Goal: Task Accomplishment & Management: Use online tool/utility

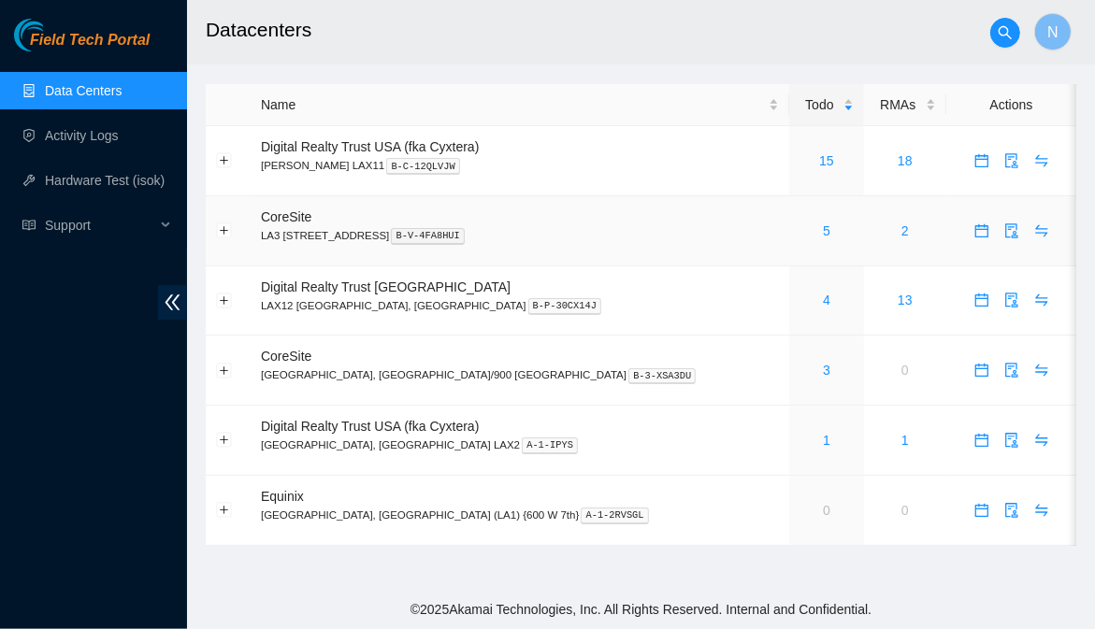
click at [800, 229] on div "5" at bounding box center [826, 231] width 53 height 21
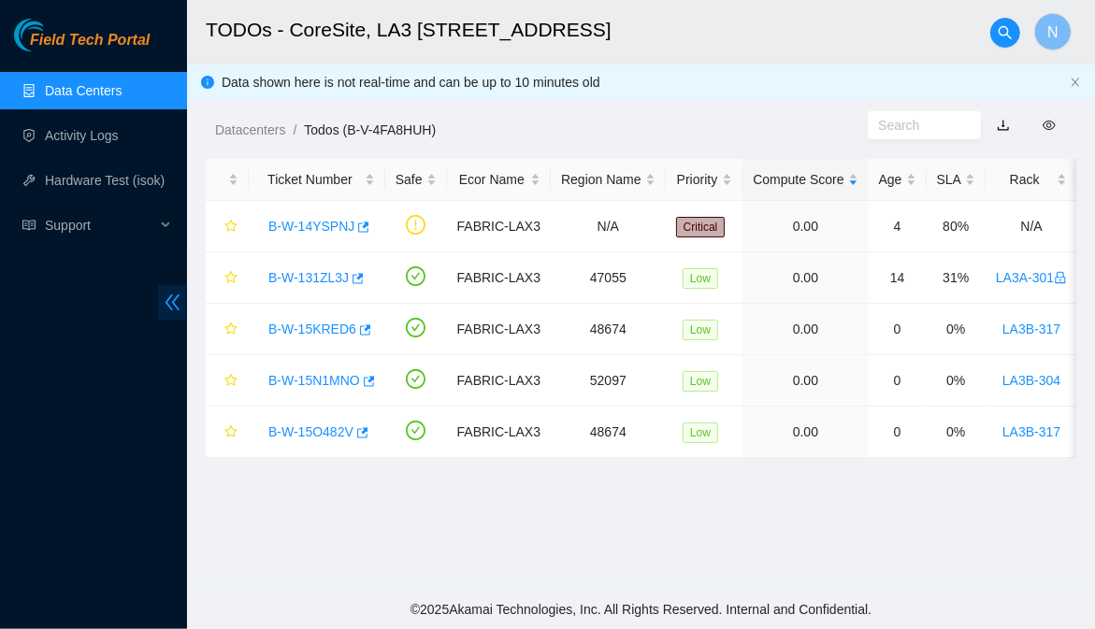
click at [174, 296] on icon "double-left" at bounding box center [173, 303] width 20 height 20
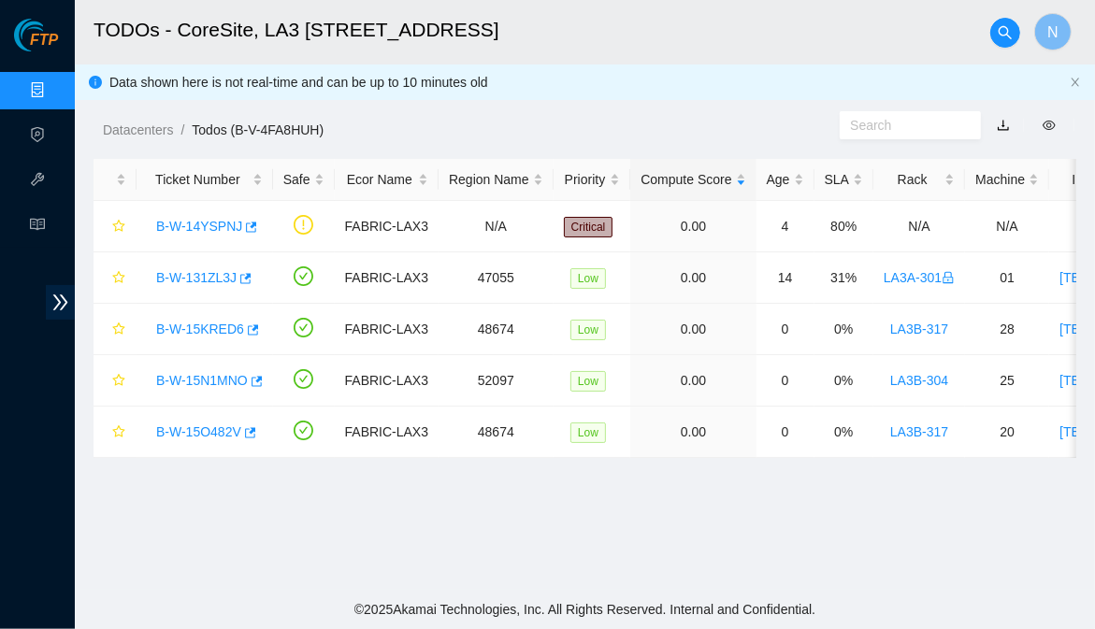
click at [217, 567] on main "TODOs - CoreSite, LA3 200 Bauchet St N Data shown here is not real-time and can…" at bounding box center [585, 295] width 1020 height 590
click at [207, 325] on link "B-W-15KRED6" at bounding box center [200, 329] width 88 height 15
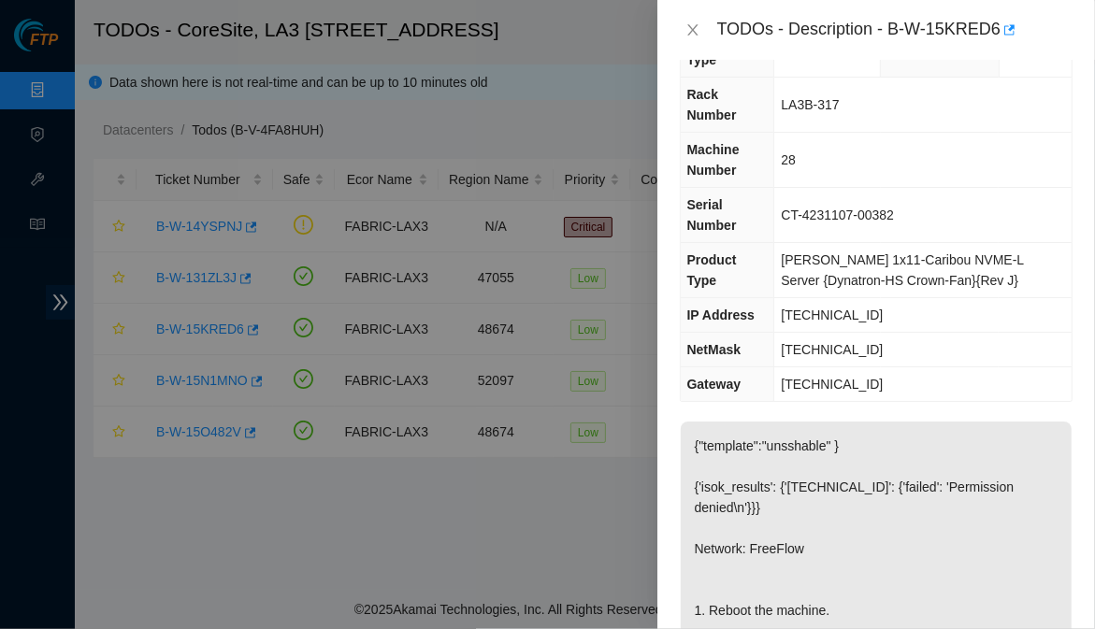
scroll to position [61, 0]
drag, startPoint x: 896, startPoint y: 277, endPoint x: 788, endPoint y: 279, distance: 107.6
click at [788, 298] on td "23.206.215.157" at bounding box center [922, 315] width 297 height 35
copy span "23.206.215.157"
drag, startPoint x: 882, startPoint y: 305, endPoint x: 781, endPoint y: 314, distance: 101.4
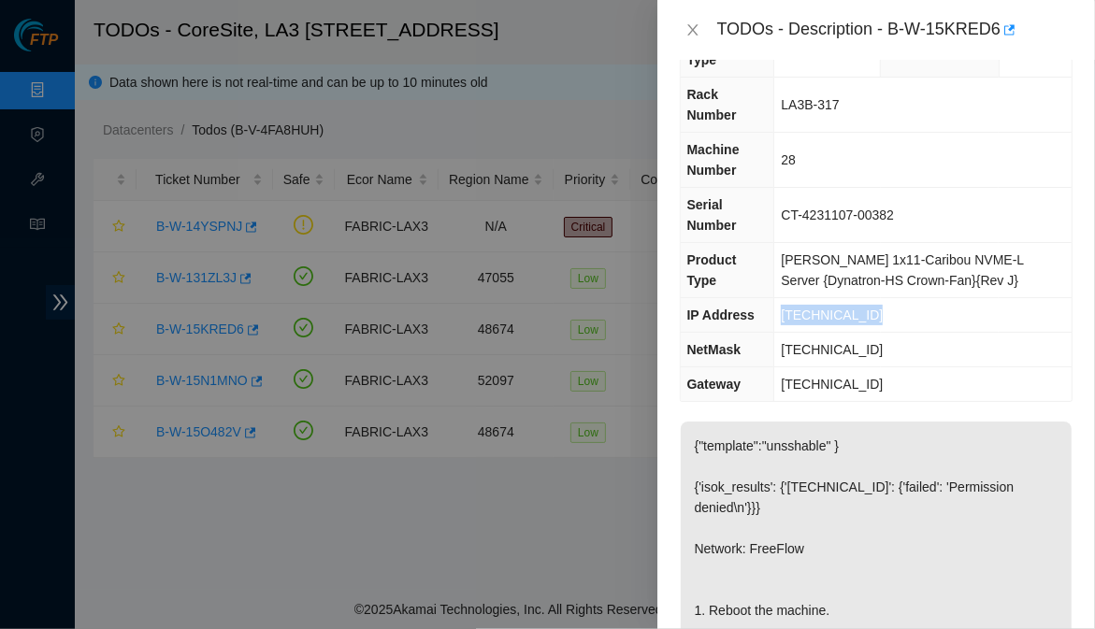
click at [781, 333] on td "255.255.255.224" at bounding box center [922, 350] width 297 height 35
copy span "255.255.255.224"
click at [698, 33] on icon "close" at bounding box center [693, 29] width 15 height 15
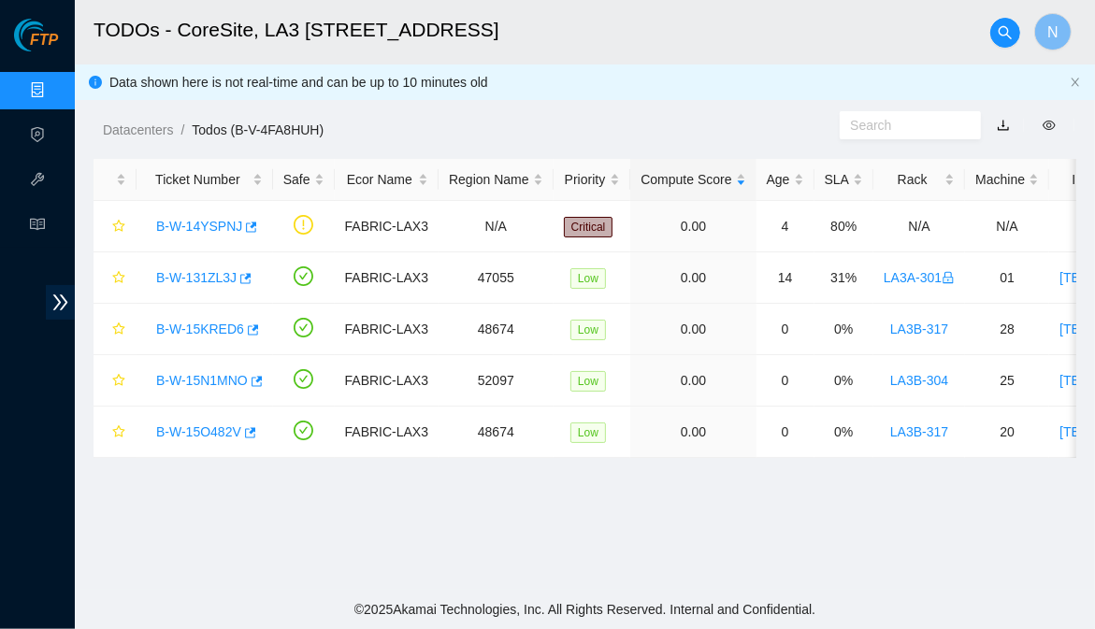
scroll to position [80, 0]
click at [209, 432] on link "B-W-15O482V" at bounding box center [198, 432] width 85 height 15
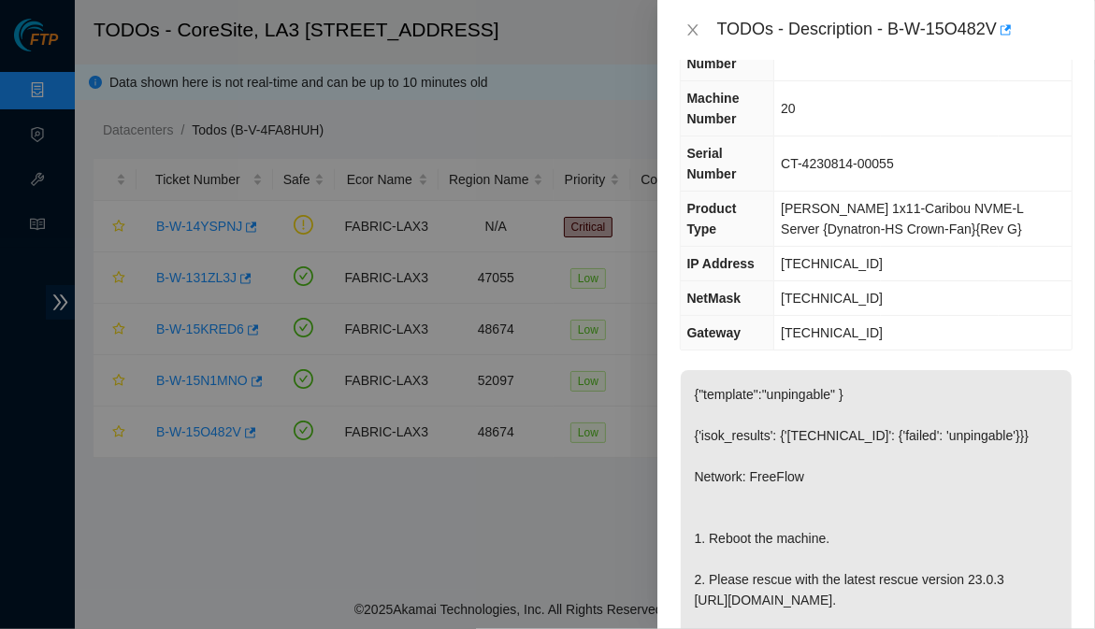
scroll to position [114, 0]
click at [1057, 314] on div "Problem Type Hardware Sub Type Tier 1 Rack Number LA3B-317 Machine Number 20 Se…" at bounding box center [876, 345] width 438 height 570
click at [692, 33] on icon "close" at bounding box center [693, 29] width 15 height 15
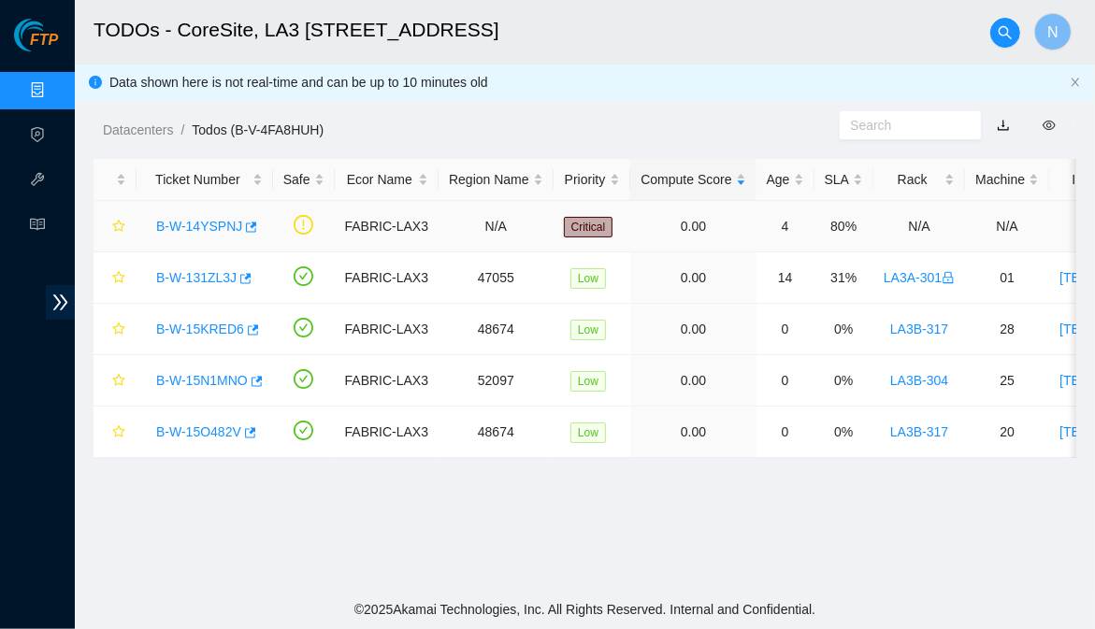
scroll to position [156, 0]
click at [227, 323] on link "B-W-15KRED6" at bounding box center [200, 329] width 88 height 15
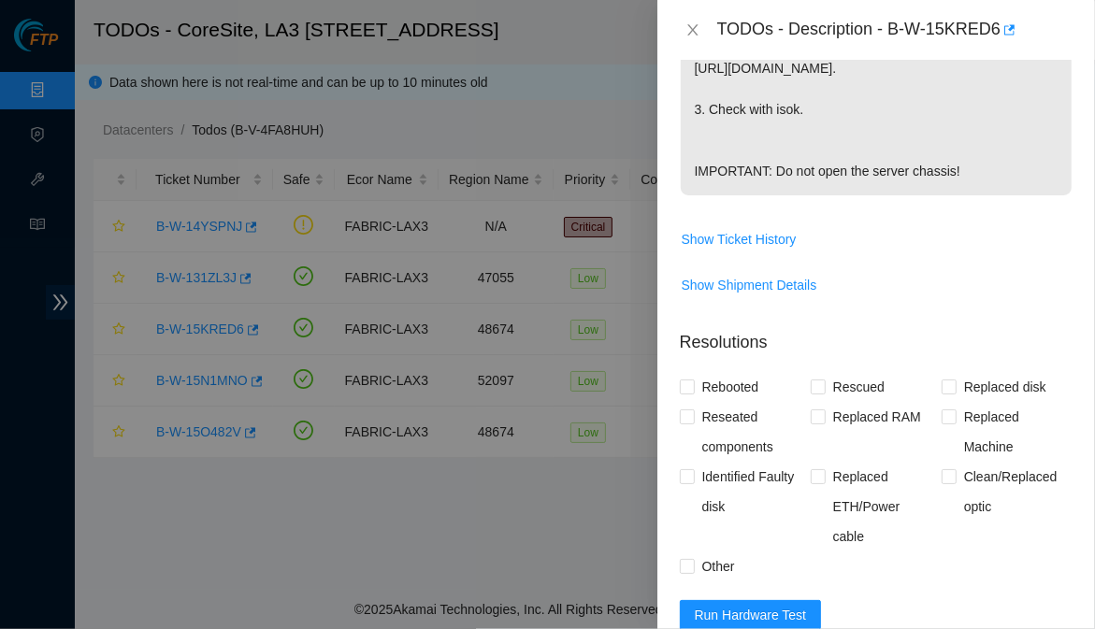
scroll to position [765, 0]
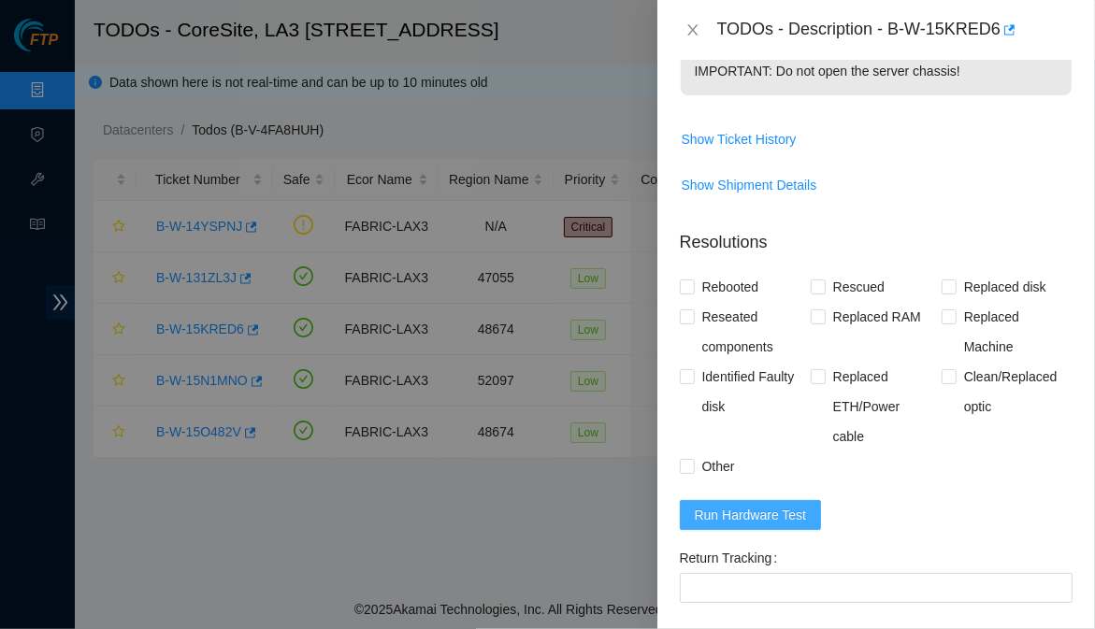
click at [782, 510] on span "Run Hardware Test" at bounding box center [751, 515] width 112 height 21
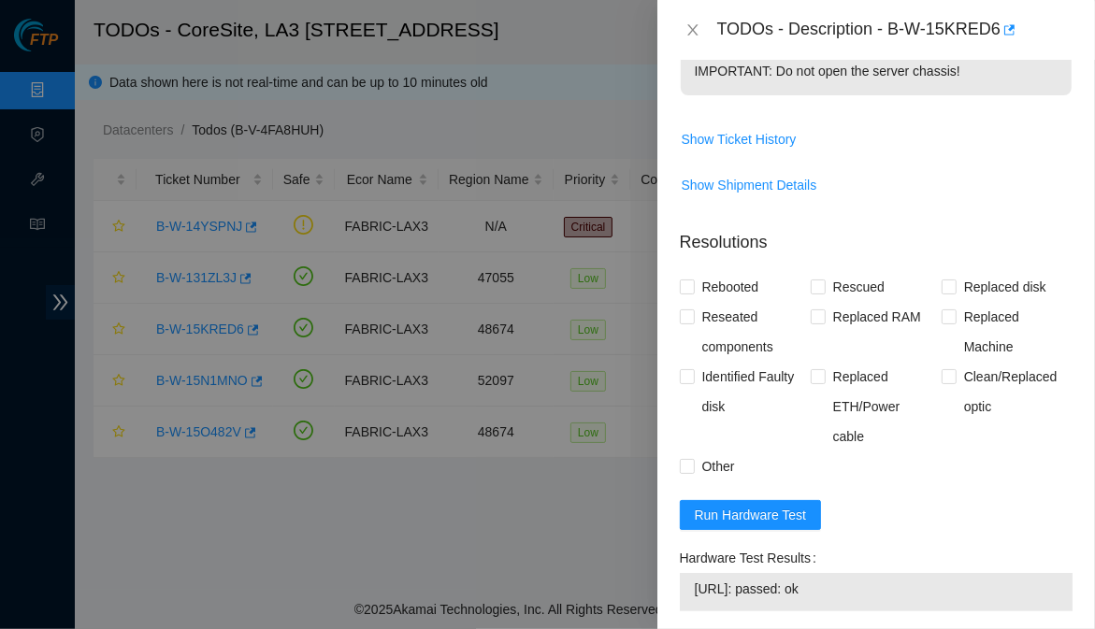
drag, startPoint x: 865, startPoint y: 587, endPoint x: 686, endPoint y: 594, distance: 179.7
click at [686, 594] on div "23.206.215.157: passed: ok" at bounding box center [876, 592] width 393 height 38
copy tbody "23.206.215.157: passed: ok"
click at [700, 23] on button "Close" at bounding box center [693, 31] width 26 height 18
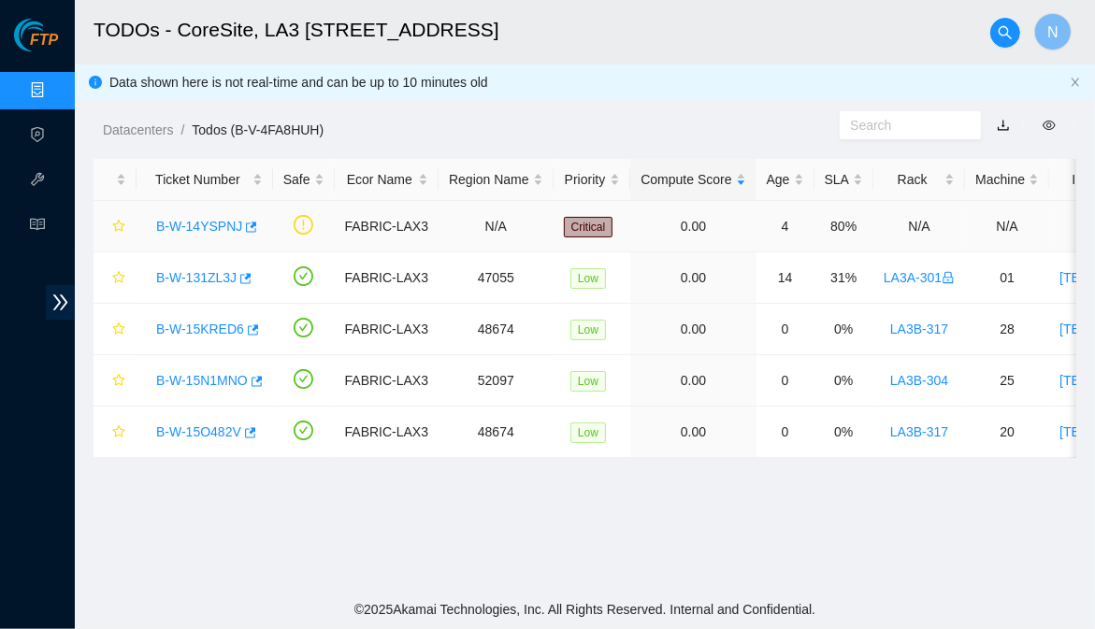
scroll to position [633, 0]
click at [183, 432] on link "B-W-15O482V" at bounding box center [198, 432] width 85 height 15
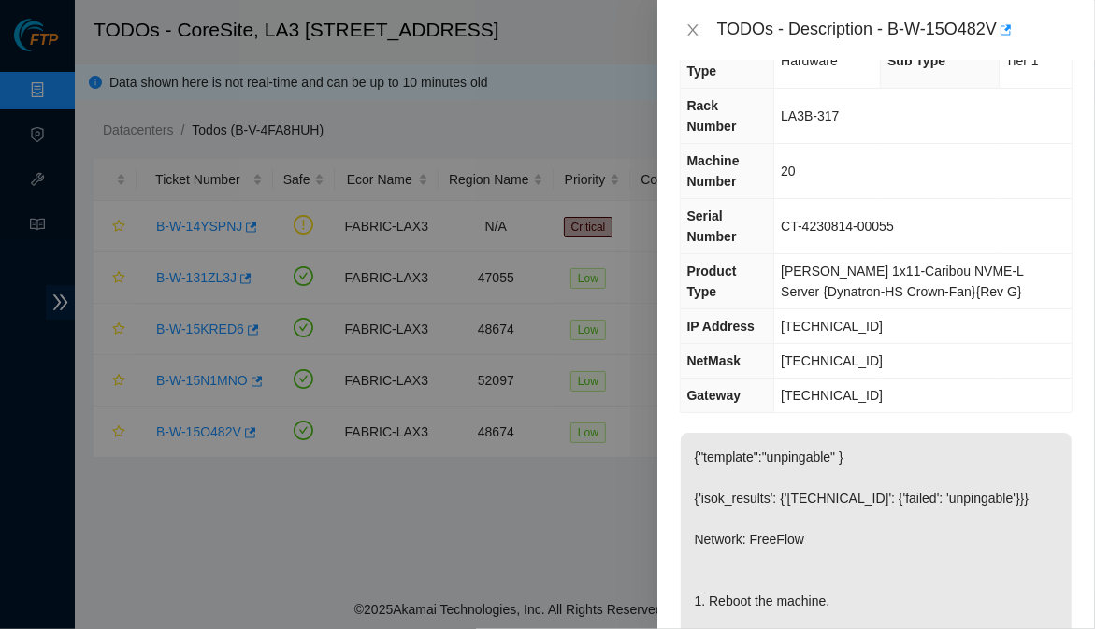
scroll to position [64, 0]
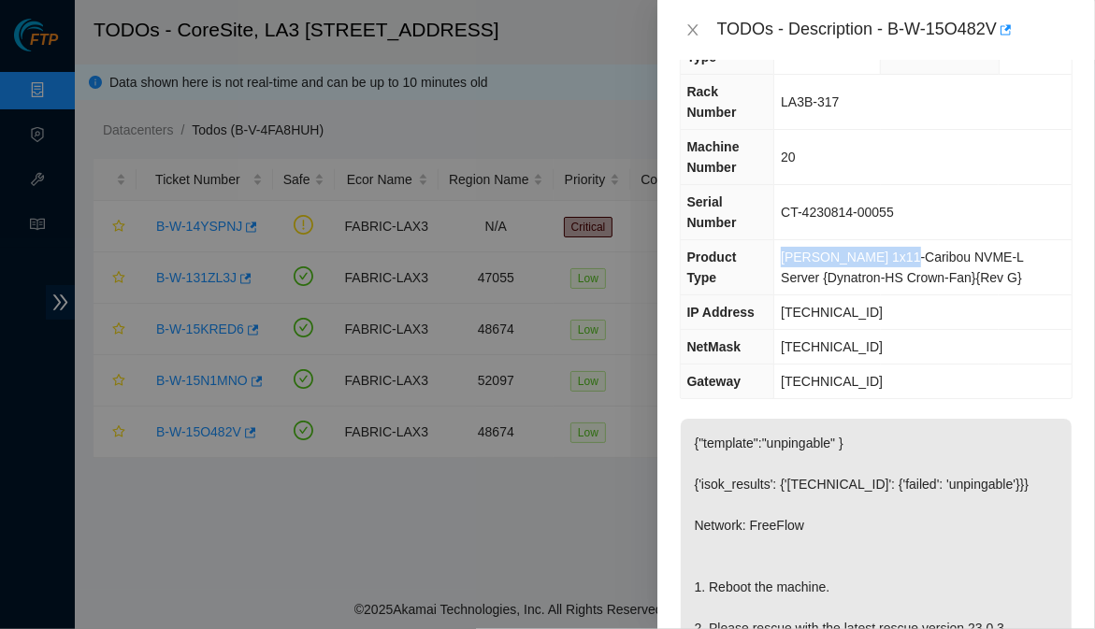
drag, startPoint x: 896, startPoint y: 209, endPoint x: 787, endPoint y: 217, distance: 109.7
click at [787, 250] on span "Ciara 1x11-Caribou NVME-L Server {Dynatron-HS Crown-Fan}{Rev G}" at bounding box center [902, 268] width 242 height 36
copy span "Ciara 1x11-Caribou"
click at [1060, 407] on div "Problem Type Hardware Sub Type Tier 1 Rack Number LA3B-317 Machine Number 20 Se…" at bounding box center [876, 345] width 438 height 570
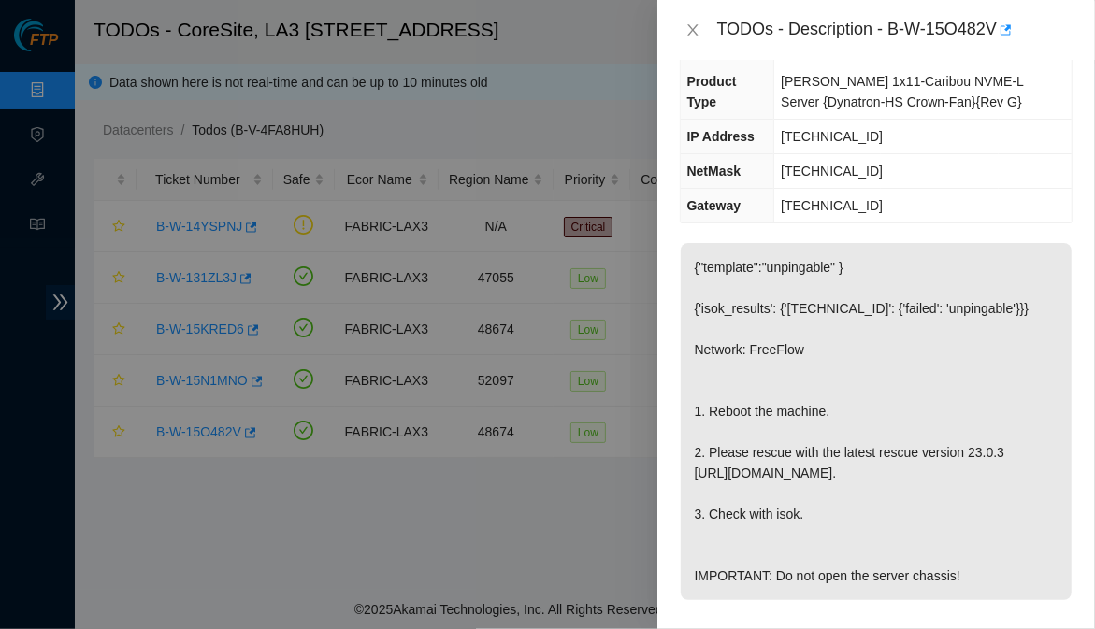
scroll to position [238, 0]
click at [1069, 459] on div "Problem Type Hardware Sub Type Tier 1 Rack Number LA3B-317 Machine Number 20 Se…" at bounding box center [876, 345] width 438 height 570
click at [1063, 413] on div "Problem Type Hardware Sub Type Tier 1 Rack Number LA3B-317 Machine Number 20 Se…" at bounding box center [876, 345] width 438 height 570
click at [1004, 35] on icon "button" at bounding box center [1004, 29] width 13 height 13
click at [1072, 296] on div "Problem Type Hardware Sub Type Tier 1 Rack Number LA3B-317 Machine Number 20 Se…" at bounding box center [876, 345] width 438 height 570
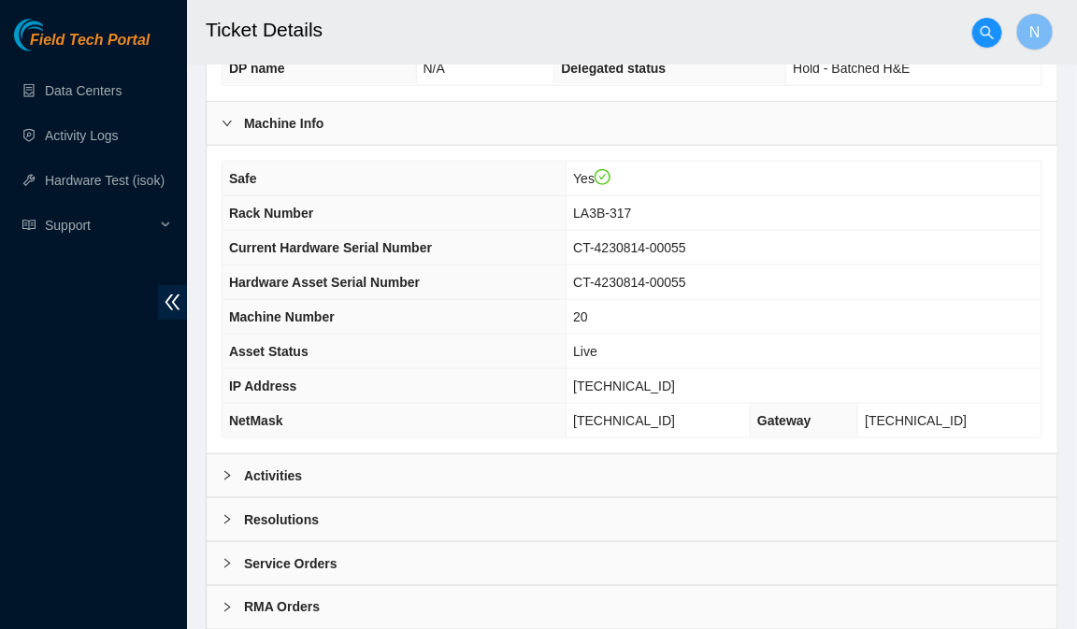
scroll to position [479, 0]
click at [227, 480] on icon "right" at bounding box center [227, 474] width 6 height 9
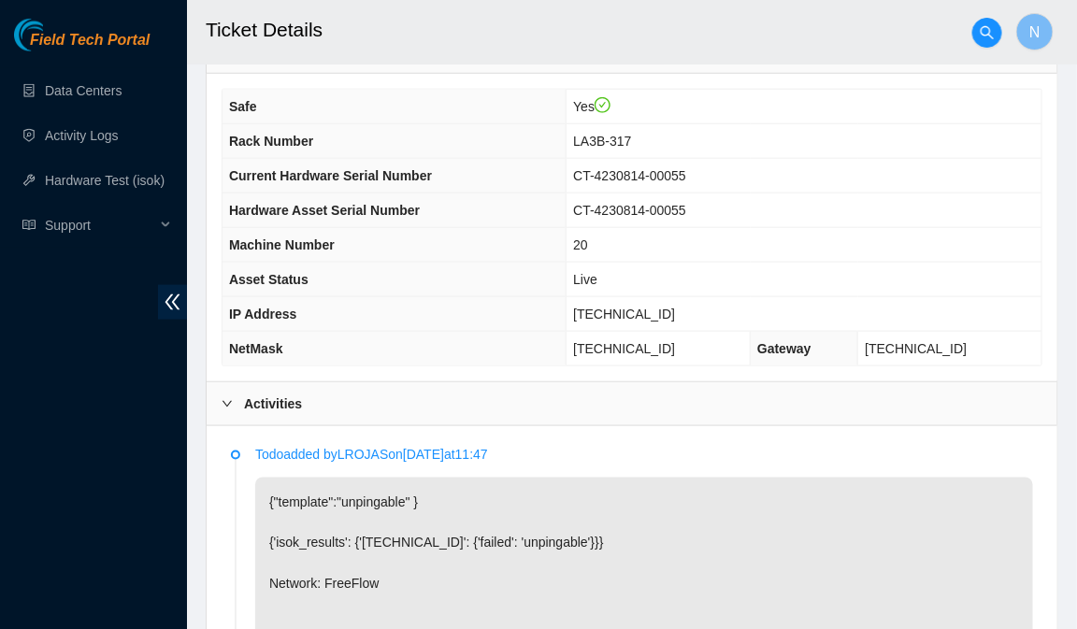
scroll to position [549, 0]
click at [230, 404] on icon "right" at bounding box center [227, 404] width 11 height 11
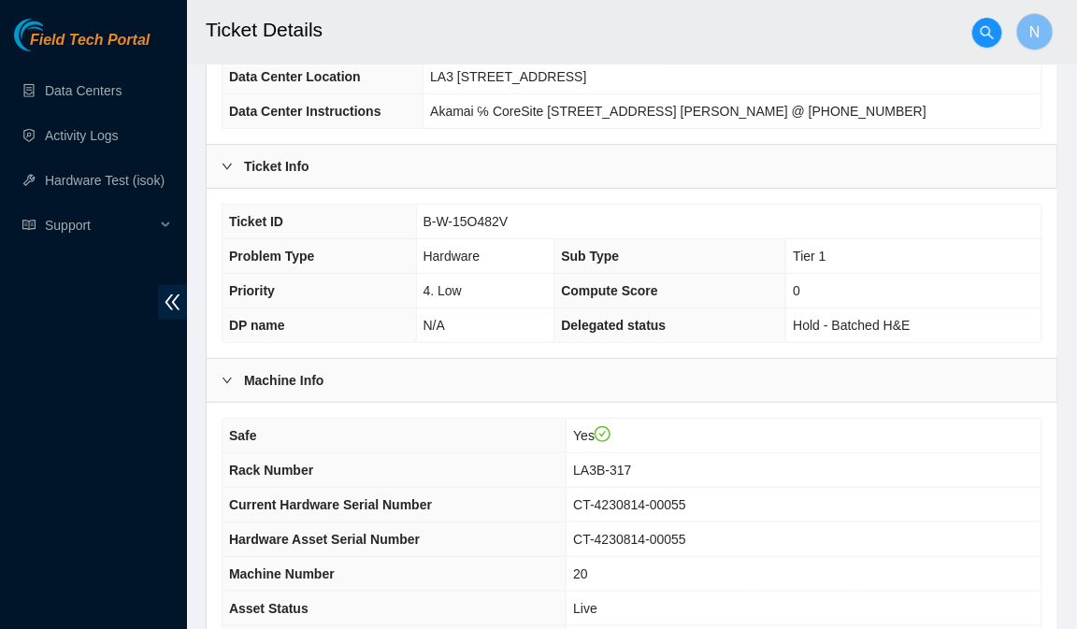
scroll to position [0, 0]
